Goal: Transaction & Acquisition: Purchase product/service

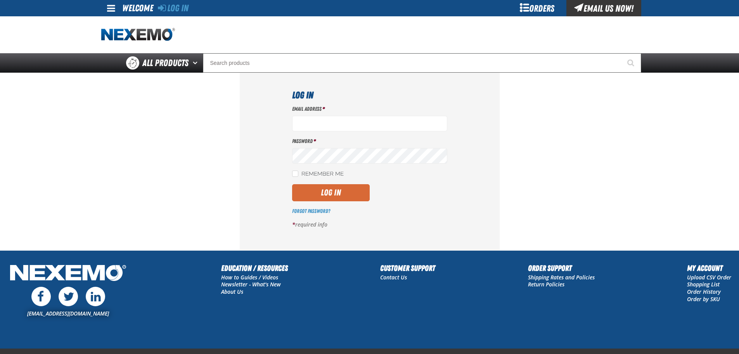
type input "[EMAIL_ADDRESS][DOMAIN_NAME]"
click at [330, 195] on button "Log In" at bounding box center [331, 192] width 78 height 17
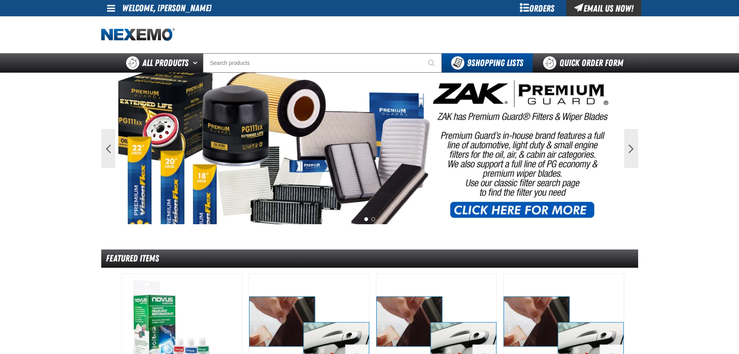
click at [109, 12] on span at bounding box center [111, 7] width 8 height 9
click at [121, 22] on link "My Account My Account" at bounding box center [122, 22] width 35 height 7
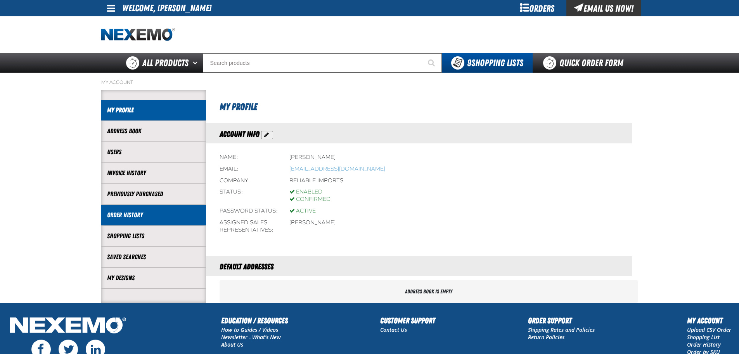
click at [150, 216] on link "Order History" at bounding box center [153, 214] width 93 height 9
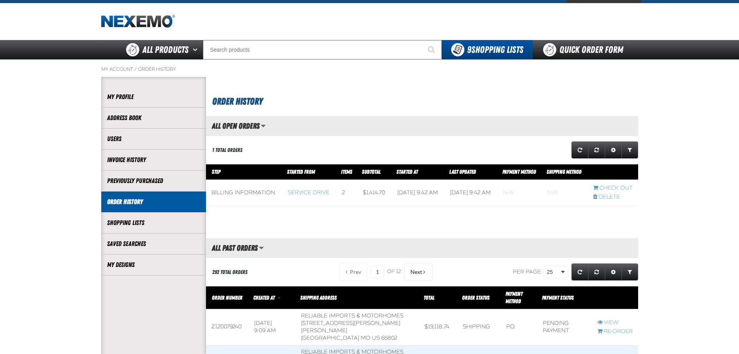
scroll to position [116, 0]
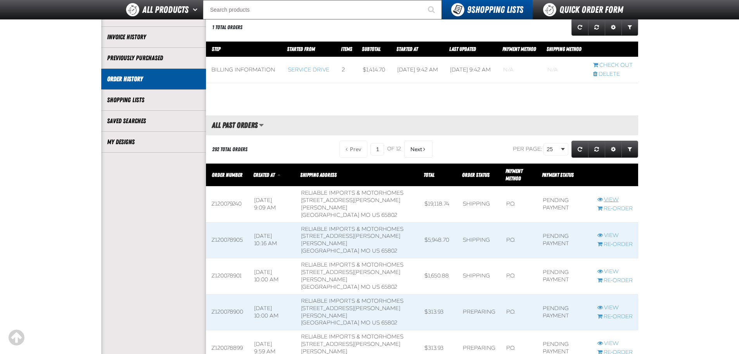
click at [614, 201] on link "View" at bounding box center [615, 199] width 35 height 7
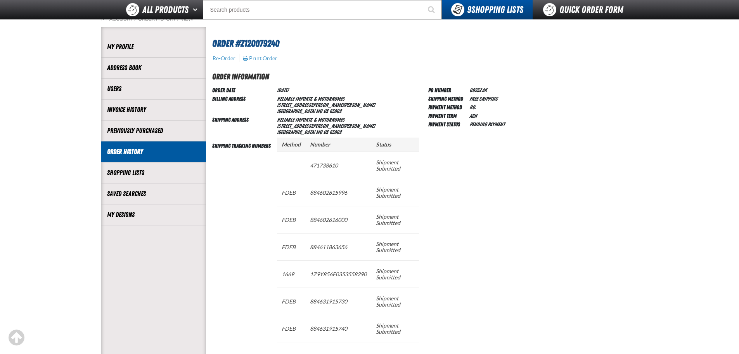
scroll to position [116, 0]
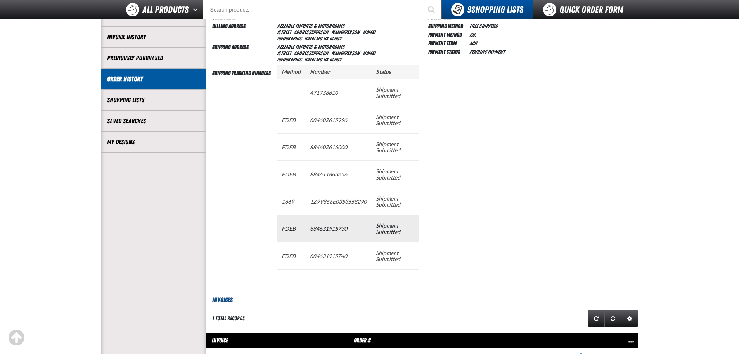
click at [331, 228] on td "884631915730" at bounding box center [338, 228] width 66 height 27
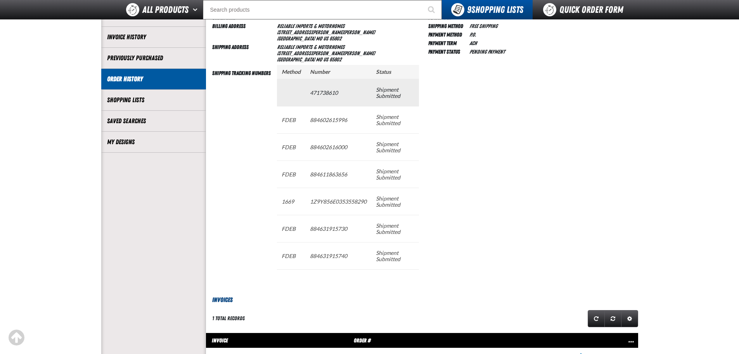
click at [324, 94] on td "471738610" at bounding box center [338, 92] width 66 height 27
copy td "471738610"
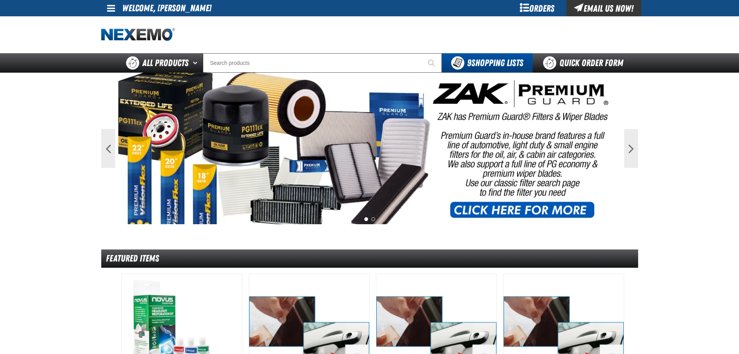
click at [113, 7] on span at bounding box center [111, 7] width 8 height 9
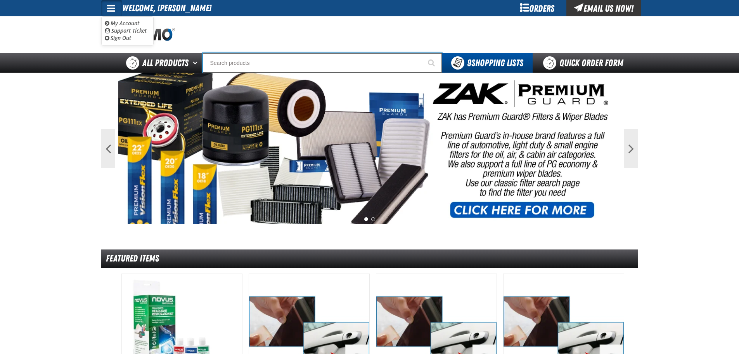
click at [272, 66] on input "Search" at bounding box center [322, 62] width 239 height 19
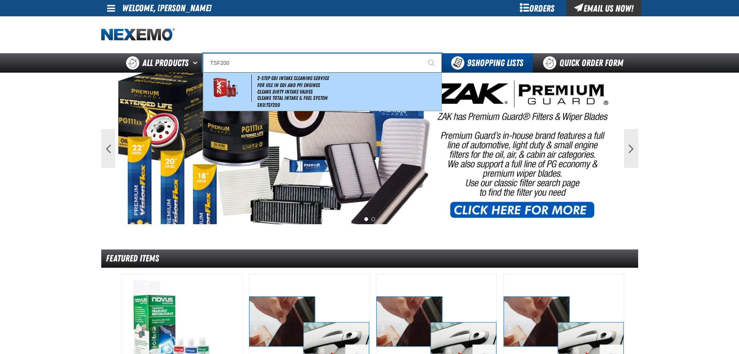
click at [269, 92] on li "Cleans Dirty Intake Valves" at bounding box center [348, 92] width 183 height 7
type input "2-Step GDI Intake Cleaning Service"
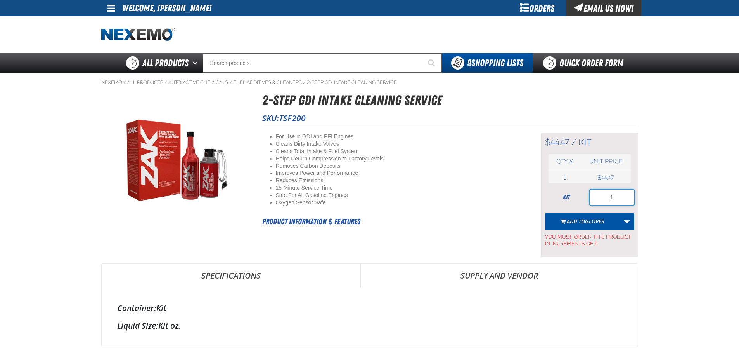
click at [613, 200] on input "1" at bounding box center [612, 197] width 45 height 16
type input "72"
click at [632, 223] on link "More Actions" at bounding box center [627, 221] width 15 height 17
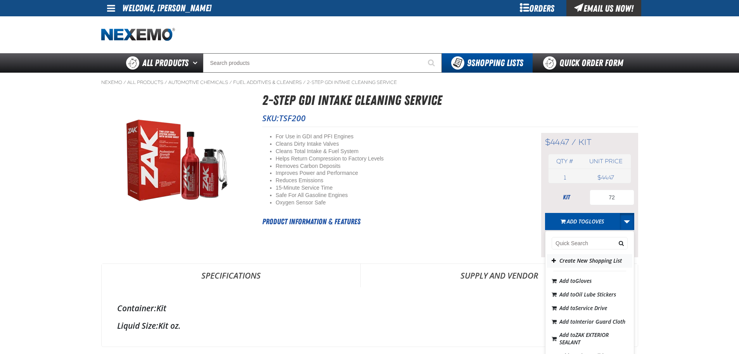
click at [577, 262] on button "Create New Shopping List" at bounding box center [589, 261] width 85 height 14
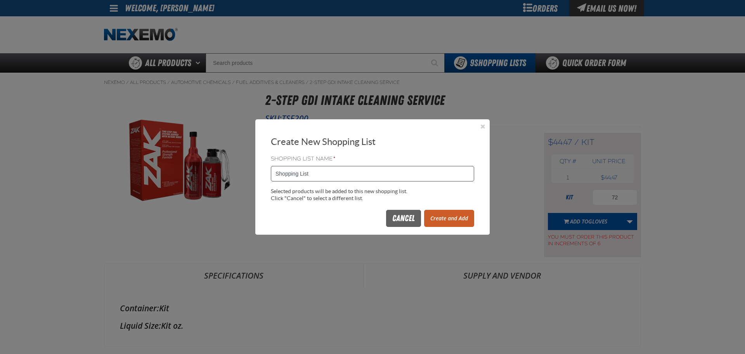
click at [316, 175] on input "Shopping List" at bounding box center [372, 174] width 203 height 16
click at [316, 174] on input "Shopping List" at bounding box center [372, 174] width 203 height 16
type input "0925ZAK"
click at [454, 217] on button "Create and Add" at bounding box center [449, 218] width 50 height 17
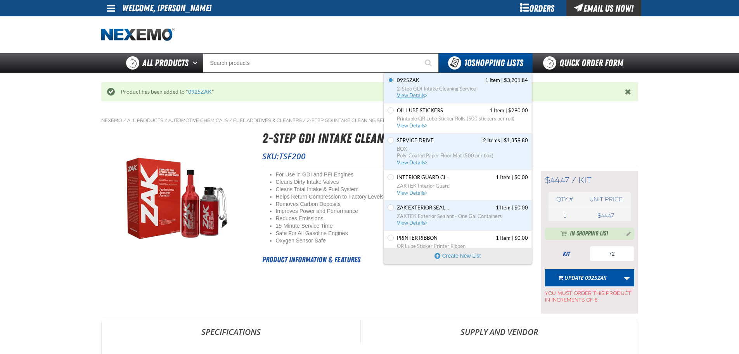
click at [410, 92] on span "2-Step GDI Intake Cleaning Service" at bounding box center [462, 88] width 131 height 7
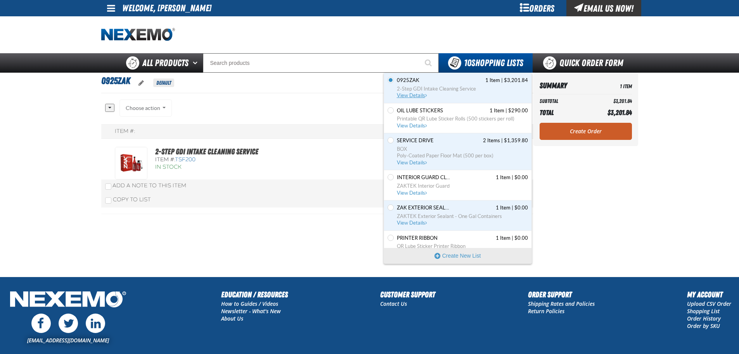
click at [415, 97] on span "View Details" at bounding box center [412, 95] width 31 height 6
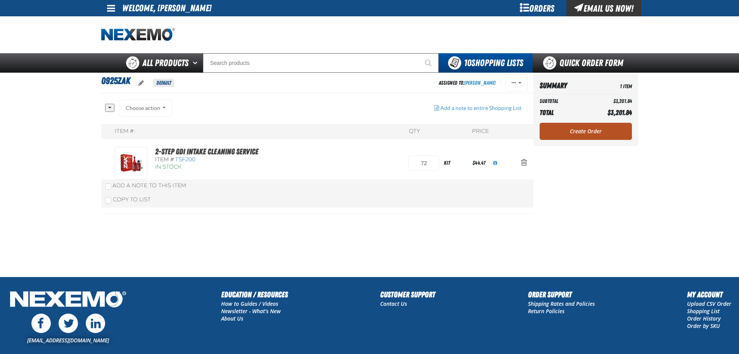
click at [553, 135] on link "Create Order" at bounding box center [586, 131] width 92 height 17
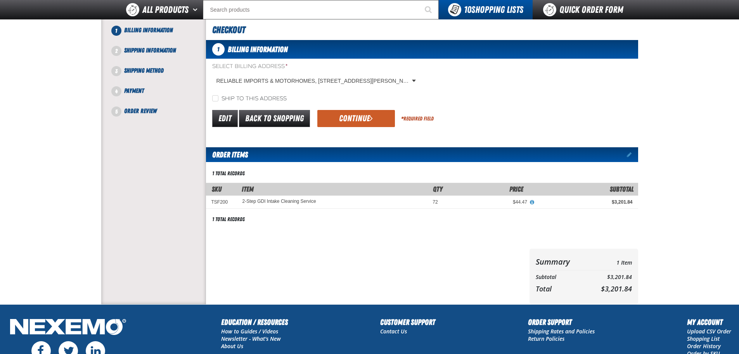
scroll to position [78, 0]
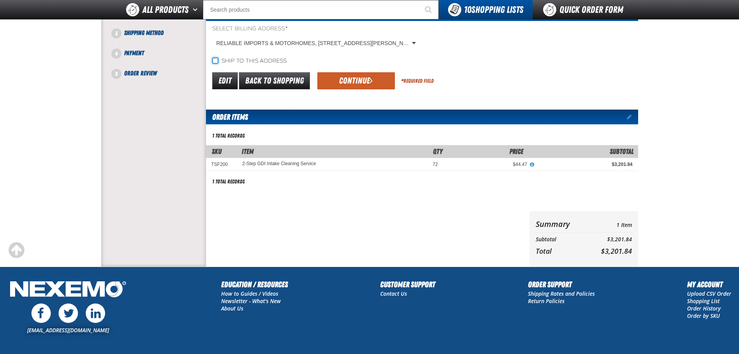
click at [213, 61] on input "Ship to this address" at bounding box center [215, 60] width 6 height 6
checkbox input "true"
click at [370, 78] on span "submit" at bounding box center [371, 80] width 3 height 9
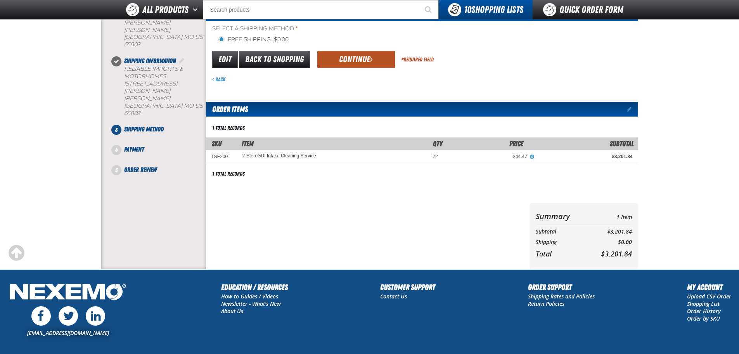
click at [364, 59] on button "Continue" at bounding box center [357, 59] width 78 height 17
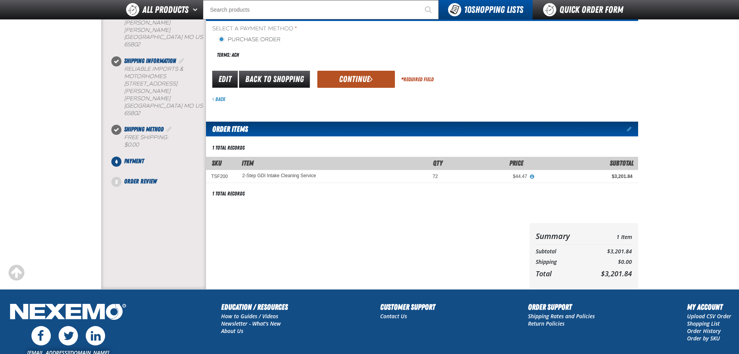
click at [356, 80] on button "Continue" at bounding box center [357, 79] width 78 height 17
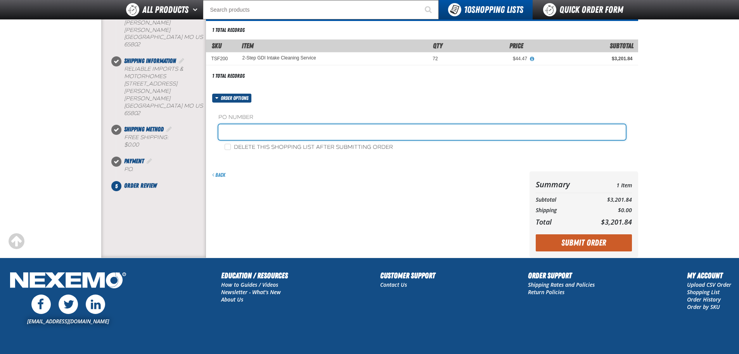
click at [250, 134] on input "text" at bounding box center [423, 132] width 408 height 16
type input "0925ZAK"
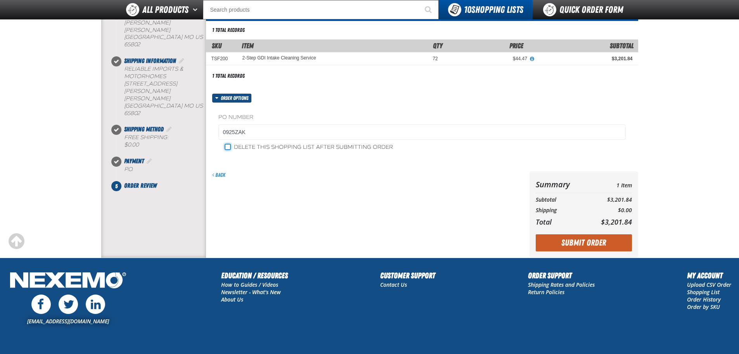
click at [229, 147] on input "Delete this shopping list after submitting order" at bounding box center [228, 147] width 6 height 6
checkbox input "true"
click at [597, 243] on button "Submit Order" at bounding box center [584, 242] width 96 height 17
